Goal: Task Accomplishment & Management: Use online tool/utility

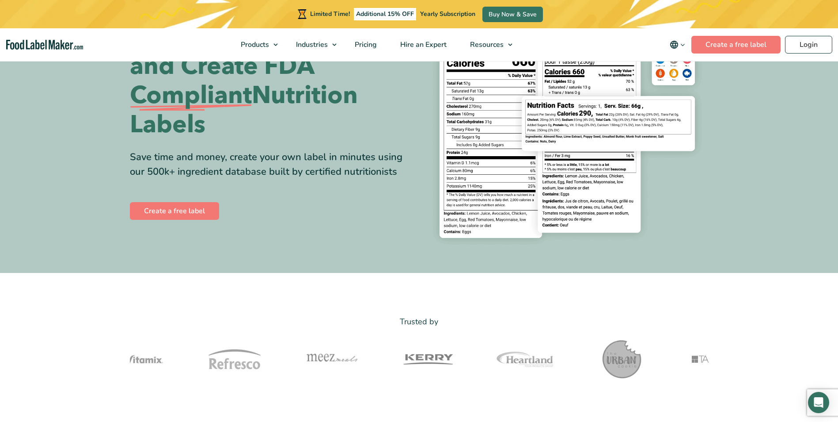
scroll to position [44, 0]
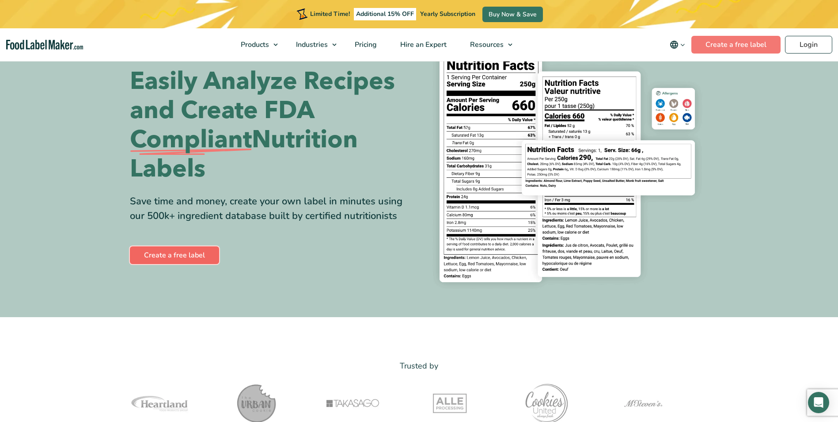
click at [175, 251] on link "Create a free label" at bounding box center [174, 255] width 89 height 18
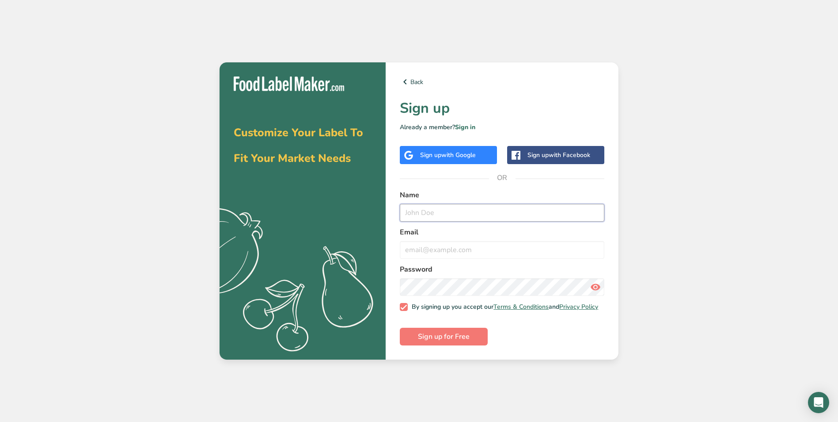
click at [448, 213] on input "text" at bounding box center [502, 213] width 205 height 18
type input "[PERSON_NAME] [PERSON_NAME]"
type input "[EMAIL_ADDRESS][DOMAIN_NAME]"
drag, startPoint x: 444, startPoint y: 338, endPoint x: 440, endPoint y: 333, distance: 6.9
click at [444, 338] on span "Sign up for Free" at bounding box center [444, 336] width 52 height 11
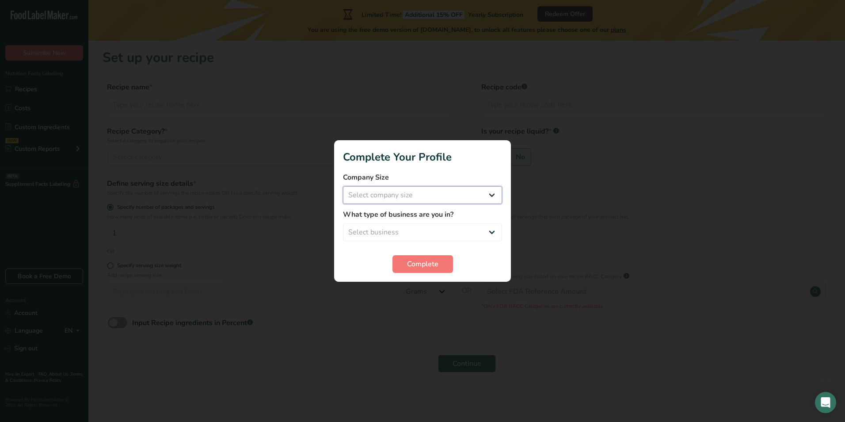
click at [431, 193] on select "Select company size Fewer than 10 Employees 10 to 50 Employees 51 to 500 Employ…" at bounding box center [422, 195] width 159 height 18
select select "1"
click at [343, 186] on select "Select company size Fewer than 10 Employees 10 to 50 Employees 51 to 500 Employ…" at bounding box center [422, 195] width 159 height 18
click at [401, 231] on select "Select business Packaged Food Manufacturer Restaurant & Cafe Bakery Meal Plans …" at bounding box center [422, 232] width 159 height 18
select select "3"
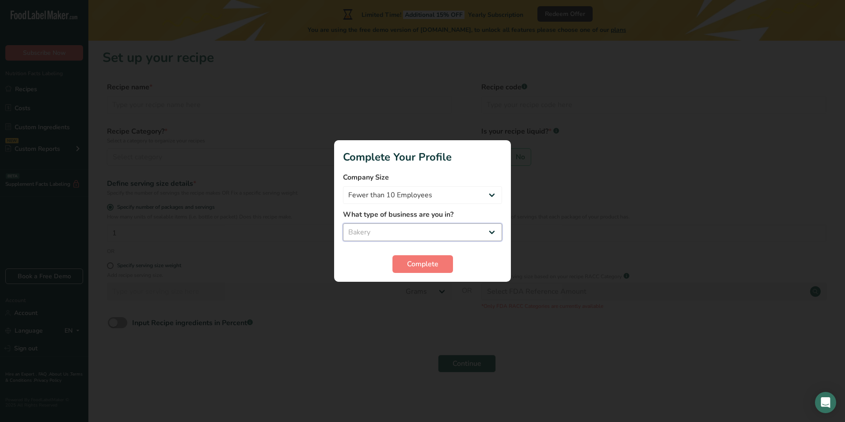
click at [343, 223] on select "Select business Packaged Food Manufacturer Restaurant & Cafe Bakery Meal Plans …" at bounding box center [422, 232] width 159 height 18
click at [434, 261] on span "Complete" at bounding box center [422, 264] width 31 height 11
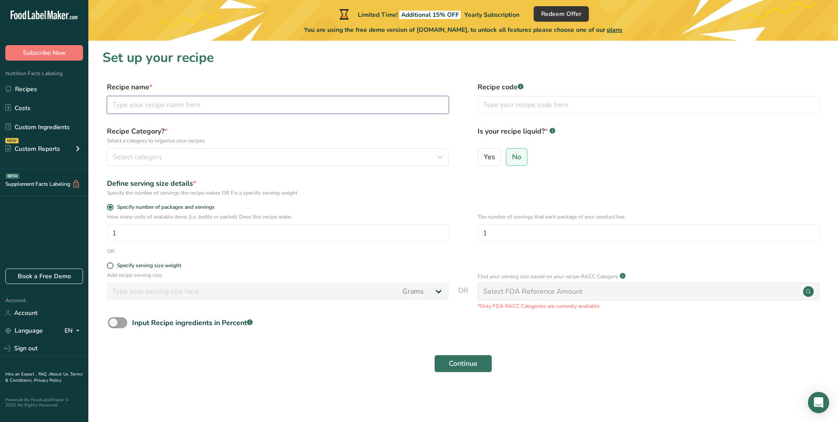
click at [217, 103] on input "text" at bounding box center [278, 105] width 342 height 18
type input "flavored frosting"
click at [171, 152] on div "Select category" at bounding box center [275, 157] width 325 height 11
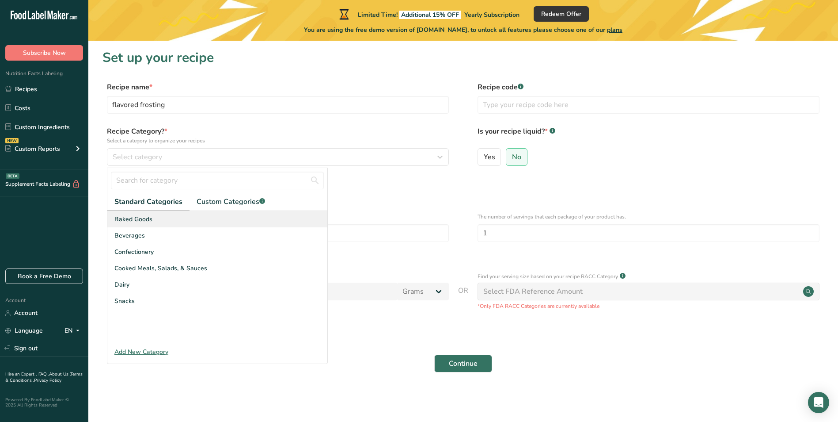
click at [155, 216] on div "Baked Goods" at bounding box center [217, 219] width 220 height 16
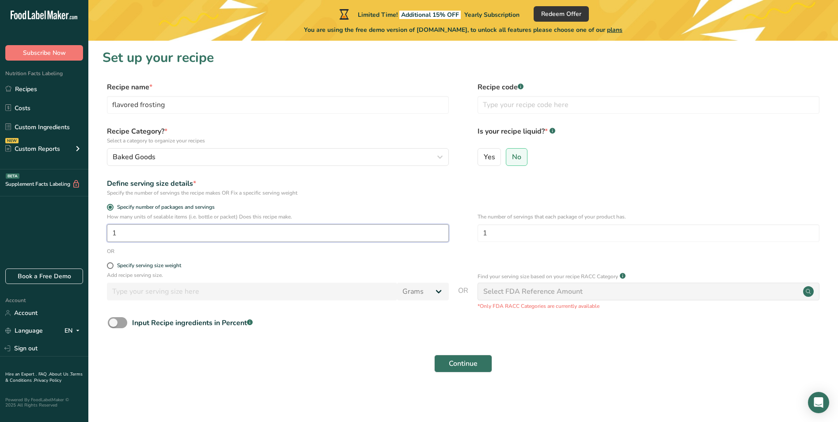
click at [122, 233] on input "1" at bounding box center [278, 233] width 342 height 18
type input "15"
click at [109, 263] on span at bounding box center [110, 265] width 7 height 7
click at [109, 263] on input "Specify serving size weight" at bounding box center [110, 266] width 6 height 6
radio input "true"
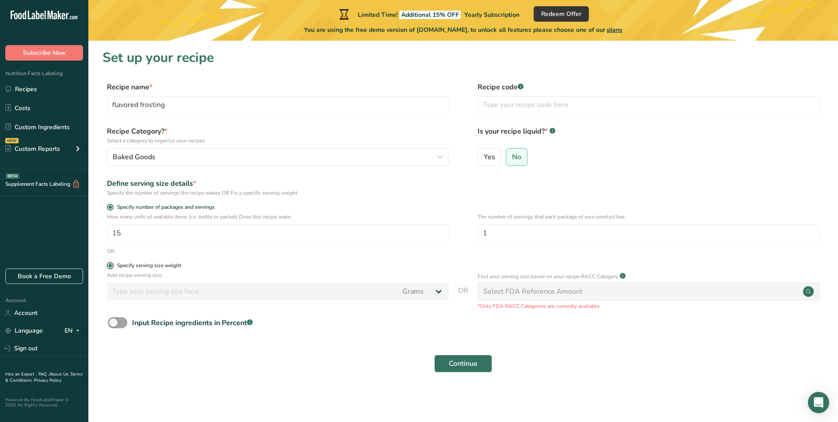
radio input "false"
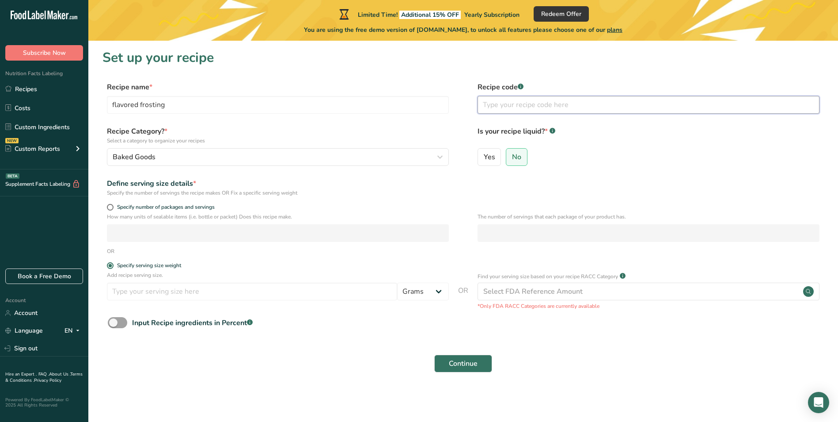
click at [523, 104] on input "text" at bounding box center [649, 105] width 342 height 18
type input "cocoa"
click at [111, 206] on span at bounding box center [110, 207] width 7 height 7
click at [111, 206] on input "Specify number of packages and servings" at bounding box center [110, 207] width 6 height 6
radio input "true"
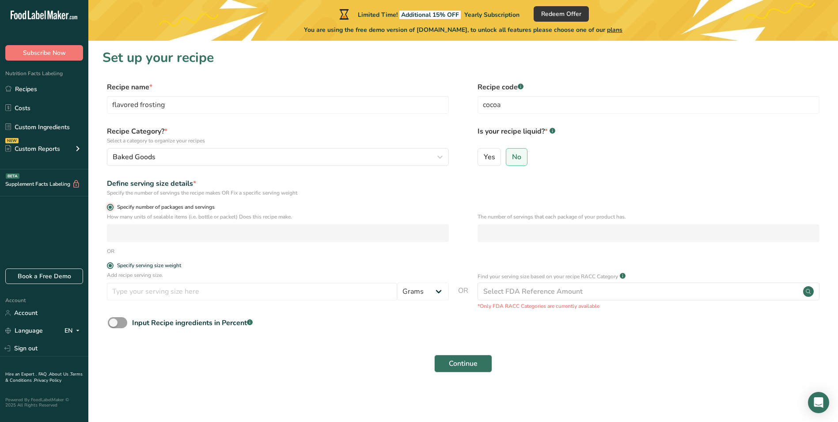
radio input "false"
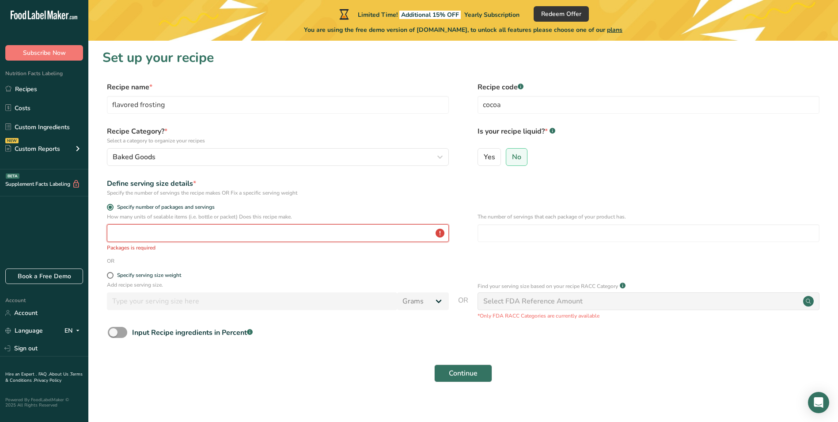
click at [120, 237] on input "number" at bounding box center [278, 233] width 342 height 18
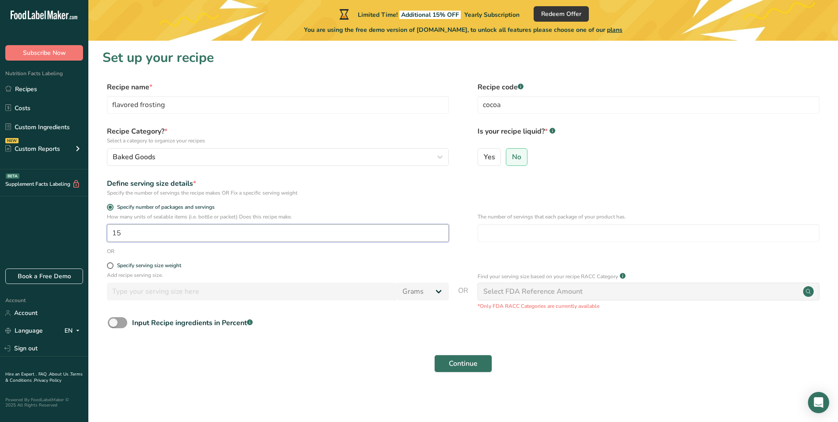
type input "15"
drag, startPoint x: 109, startPoint y: 266, endPoint x: 109, endPoint y: 270, distance: 4.9
click at [109, 265] on span at bounding box center [110, 265] width 7 height 7
click at [109, 265] on input "Specify serving size weight" at bounding box center [110, 266] width 6 height 6
radio input "true"
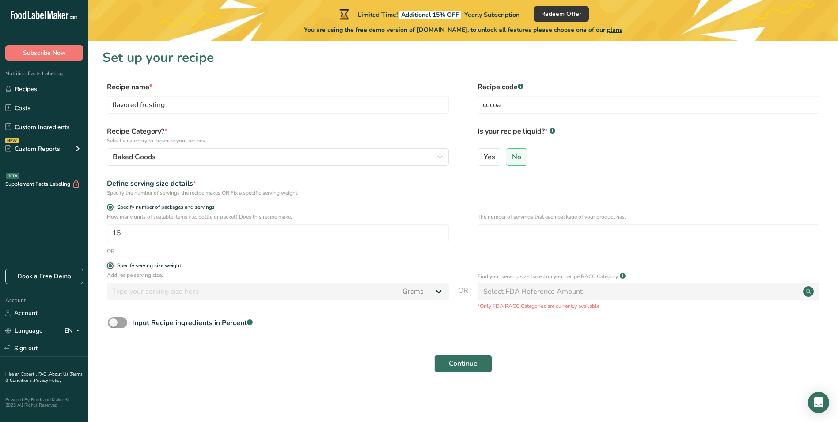
radio input "false"
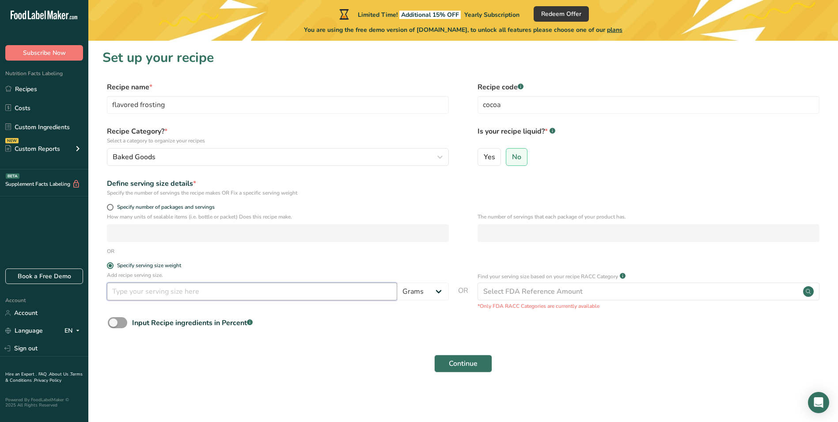
click at [130, 292] on input "number" at bounding box center [252, 291] width 290 height 18
click at [114, 208] on span "Specify number of packages and servings" at bounding box center [164, 207] width 101 height 7
click at [113, 208] on input "Specify number of packages and servings" at bounding box center [110, 207] width 6 height 6
radio input "true"
radio input "false"
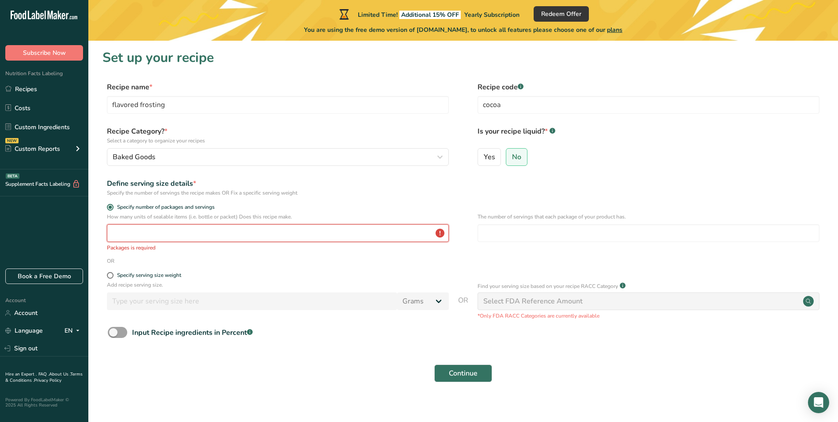
click at [124, 231] on input "number" at bounding box center [278, 233] width 342 height 18
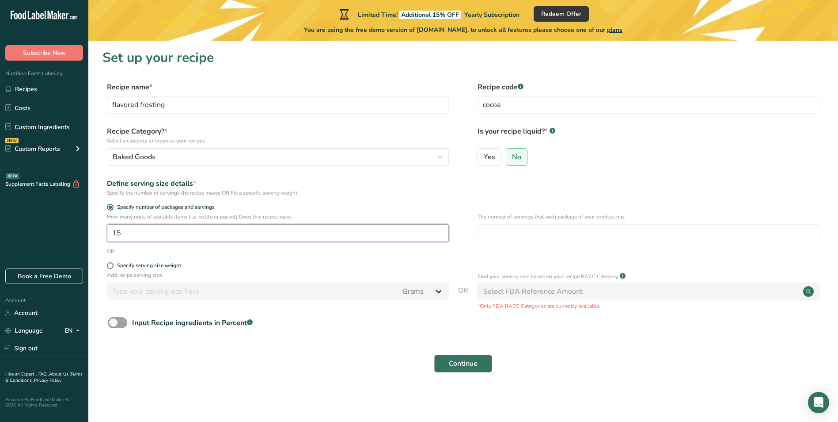
type input "15"
click at [459, 359] on span "Continue" at bounding box center [463, 363] width 29 height 11
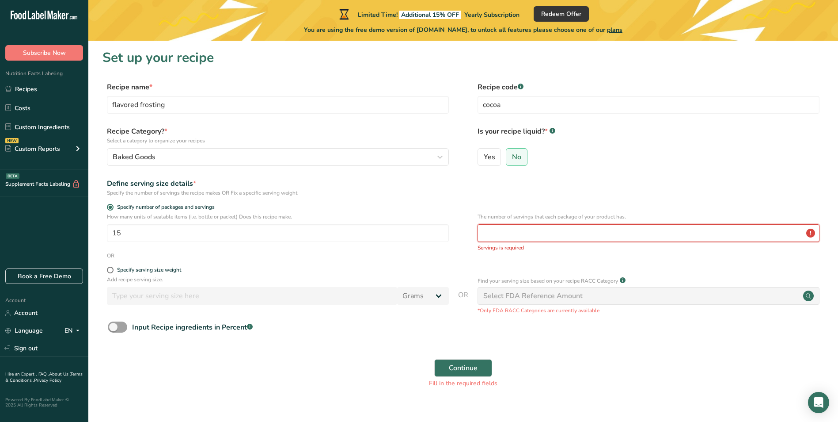
click at [496, 232] on input "number" at bounding box center [649, 233] width 342 height 18
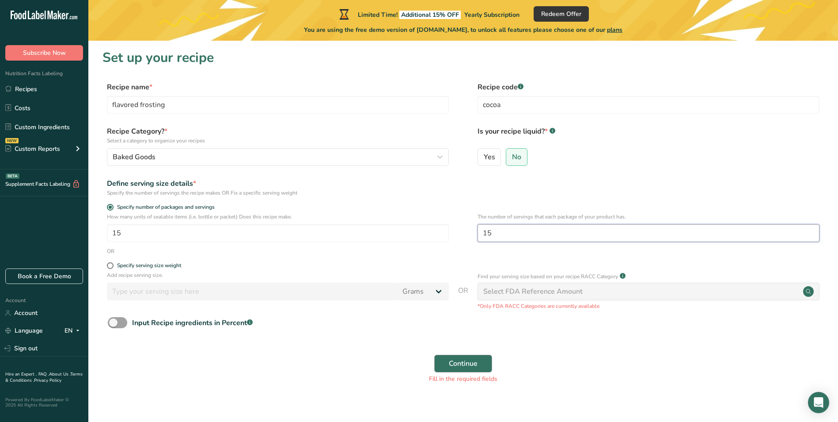
type input "15"
click at [453, 357] on button "Continue" at bounding box center [463, 363] width 58 height 18
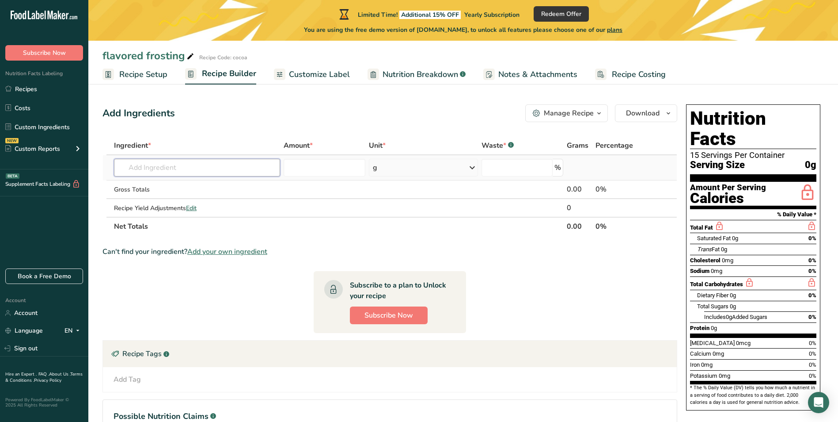
click at [187, 164] on input "text" at bounding box center [197, 168] width 166 height 18
type input "allulose"
click at [270, 129] on div "Add Ingredients Manage Recipe Delete Recipe Duplicate Recipe Scale Recipe Save …" at bounding box center [393, 293] width 580 height 385
click at [184, 167] on input "text" at bounding box center [197, 168] width 166 height 18
type input "allulose"
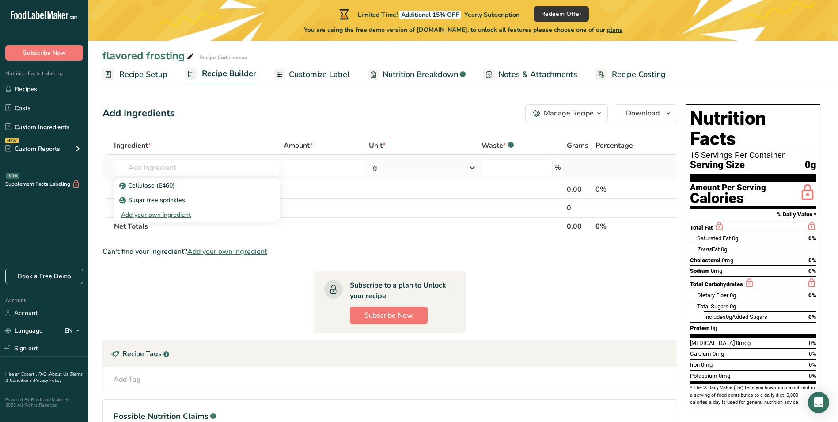
click at [175, 213] on div "Add your own ingredient" at bounding box center [197, 214] width 152 height 9
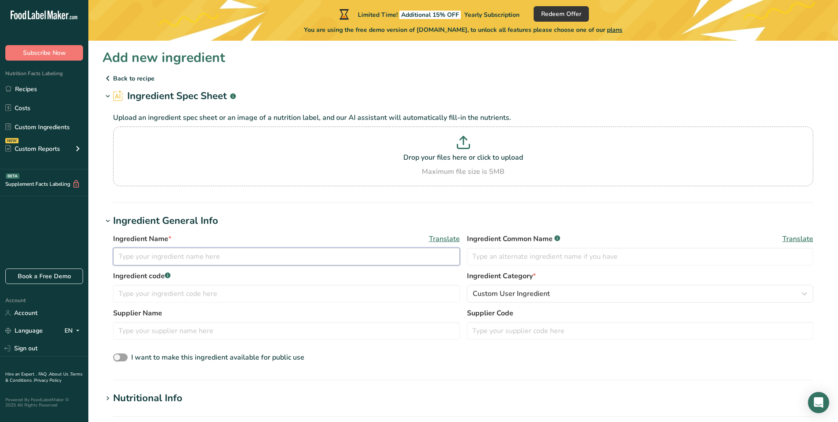
click at [251, 258] on input "text" at bounding box center [286, 256] width 347 height 18
type input "allulose"
click at [208, 292] on input "text" at bounding box center [286, 294] width 347 height 18
click at [229, 329] on input "text" at bounding box center [286, 331] width 347 height 18
click at [121, 78] on p "Back to recipe" at bounding box center [464, 78] width 722 height 11
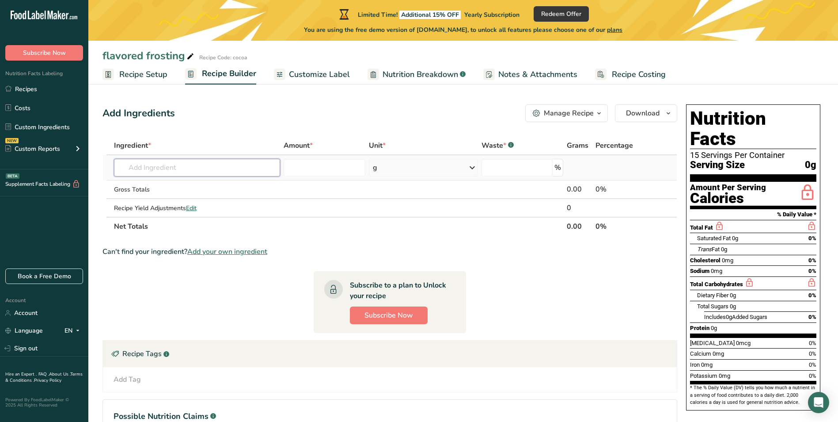
click at [188, 167] on input "text" at bounding box center [197, 168] width 166 height 18
